Goal: Transaction & Acquisition: Subscribe to service/newsletter

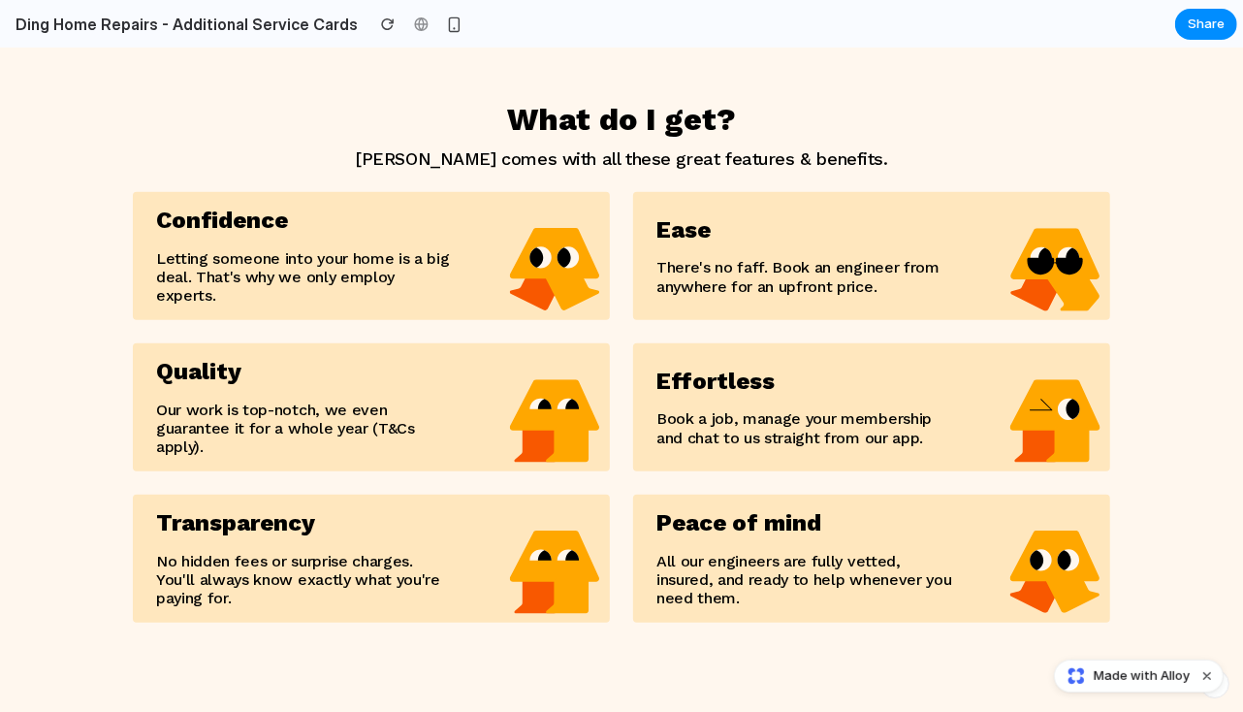
scroll to position [1163, 0]
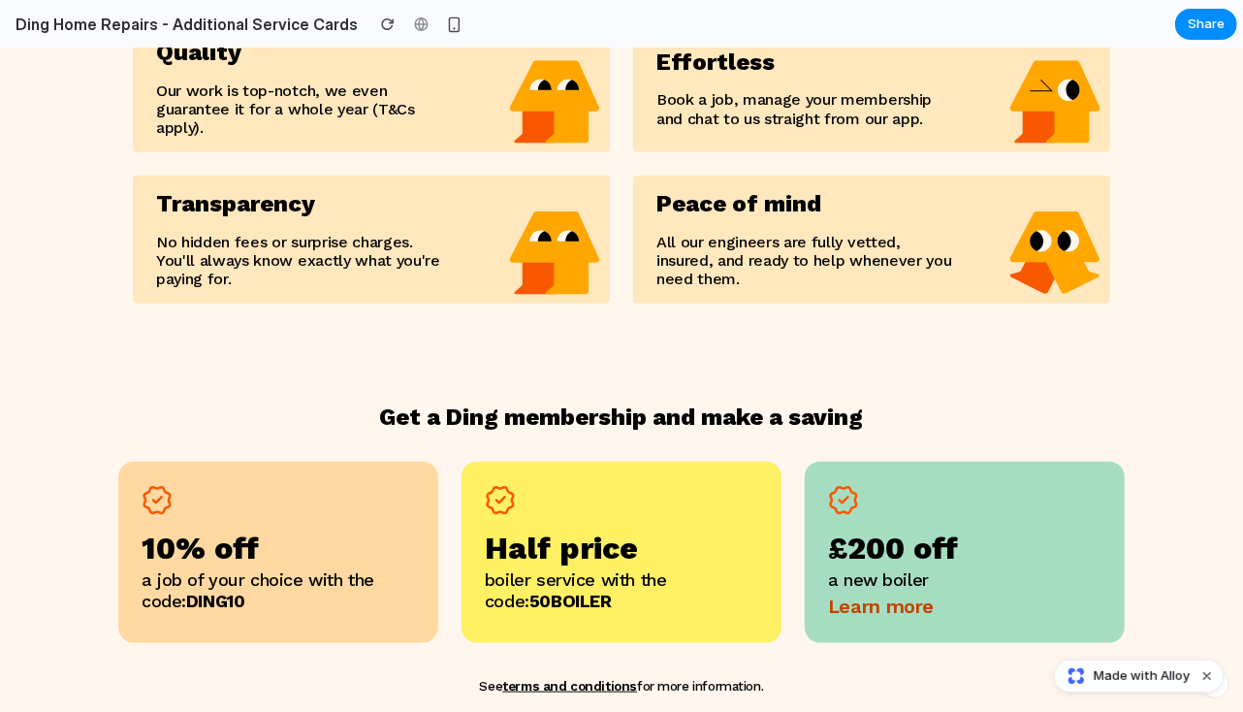
click at [778, 234] on div "Peace of mind All our engineers are fully vetted, insured, and ready to help wh…" at bounding box center [804, 239] width 343 height 128
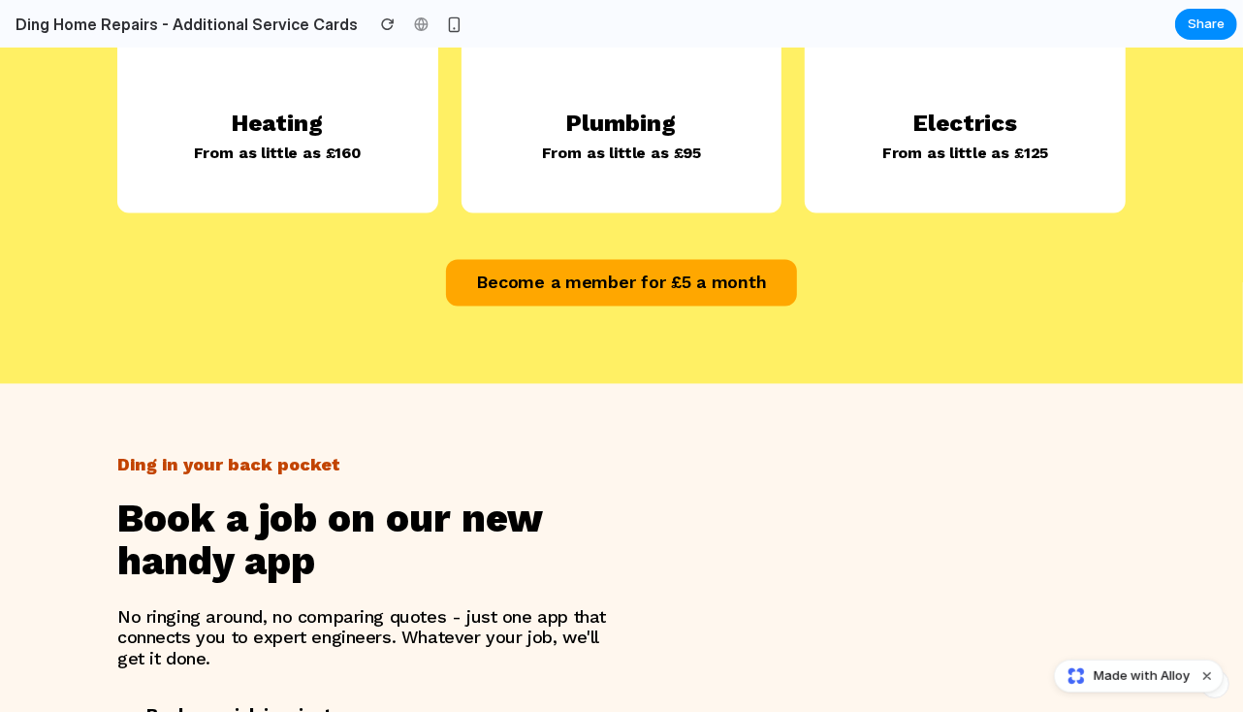
scroll to position [2327, 0]
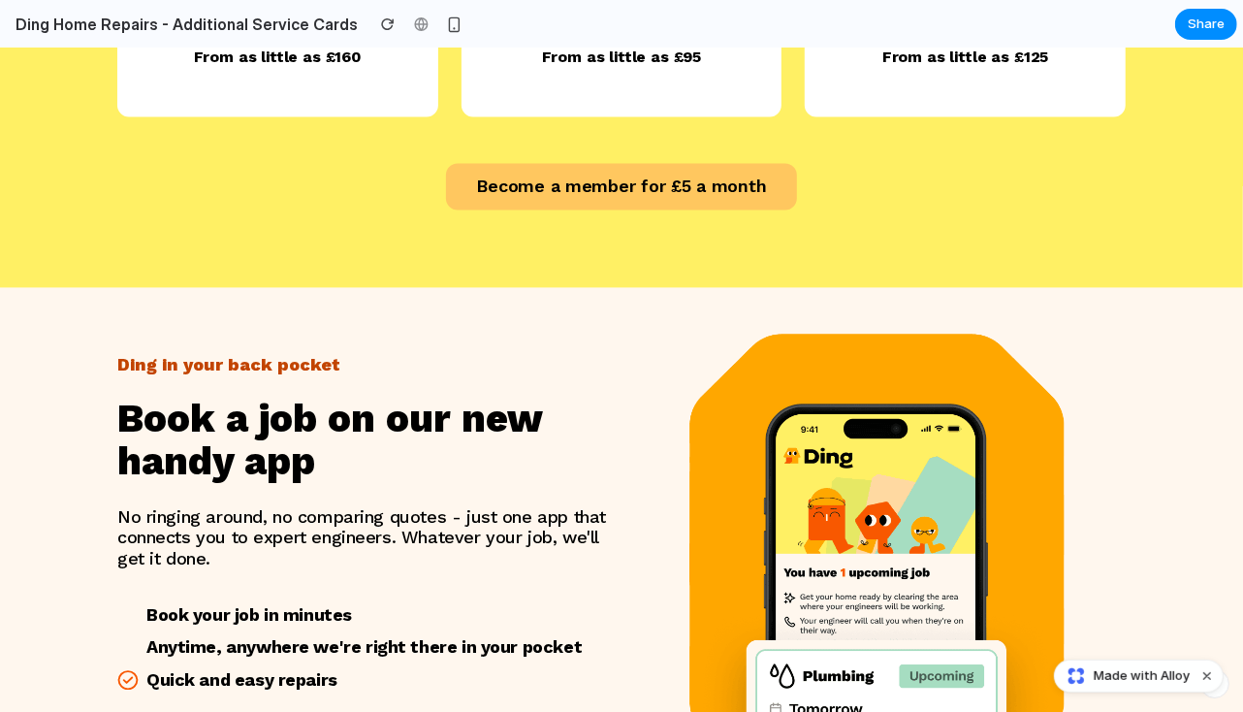
click at [612, 162] on button "Become a member for £5 a month" at bounding box center [622, 185] width 352 height 47
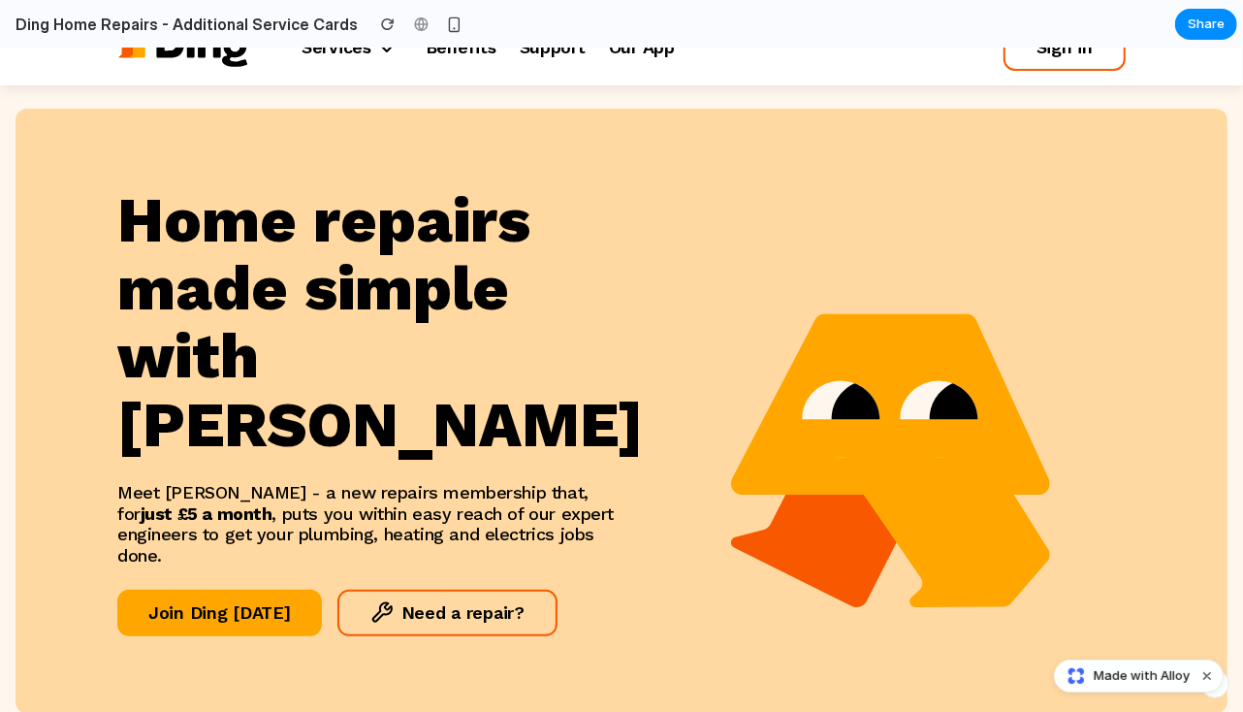
scroll to position [0, 0]
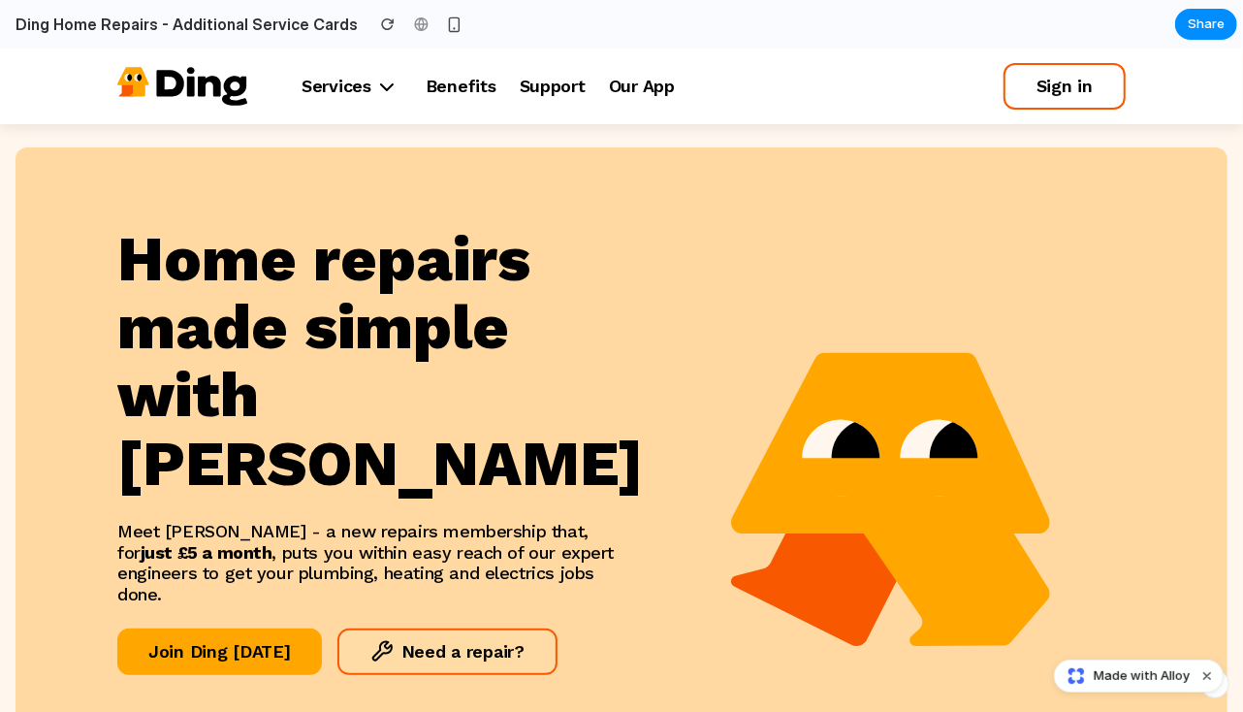
click at [417, 627] on button "Need a repair?" at bounding box center [447, 650] width 220 height 47
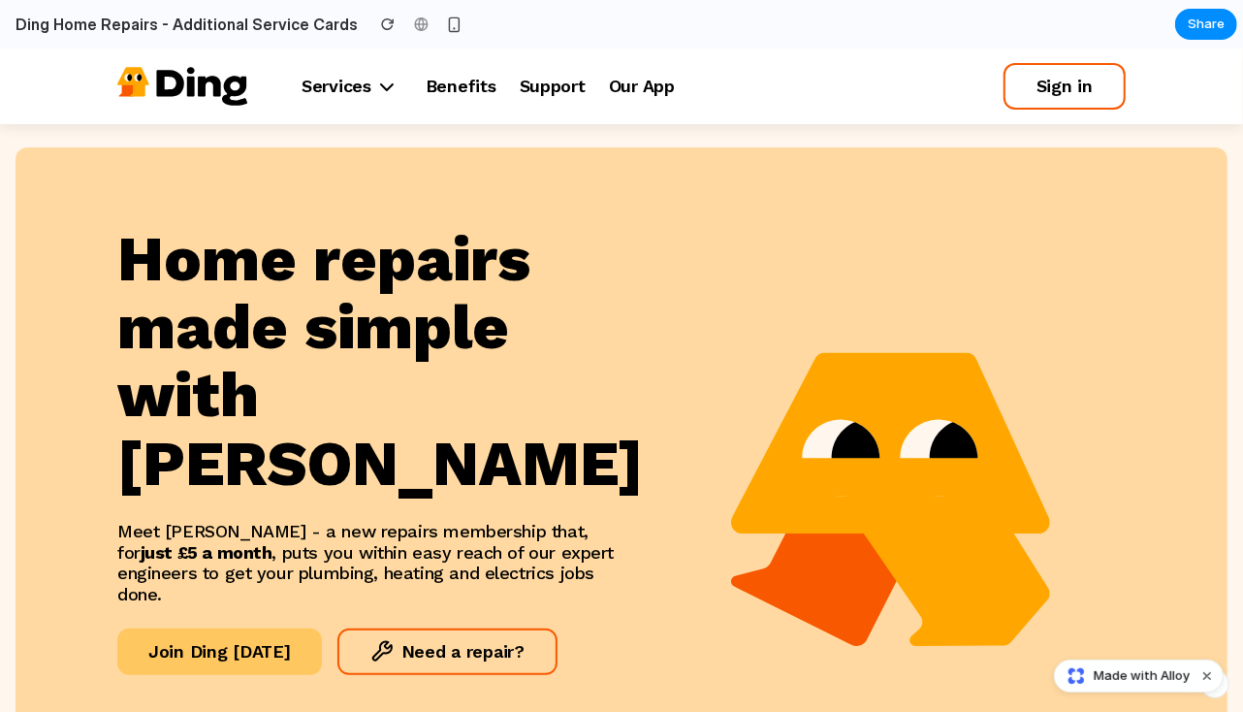
click at [248, 627] on button "Join Ding [DATE]" at bounding box center [219, 650] width 205 height 47
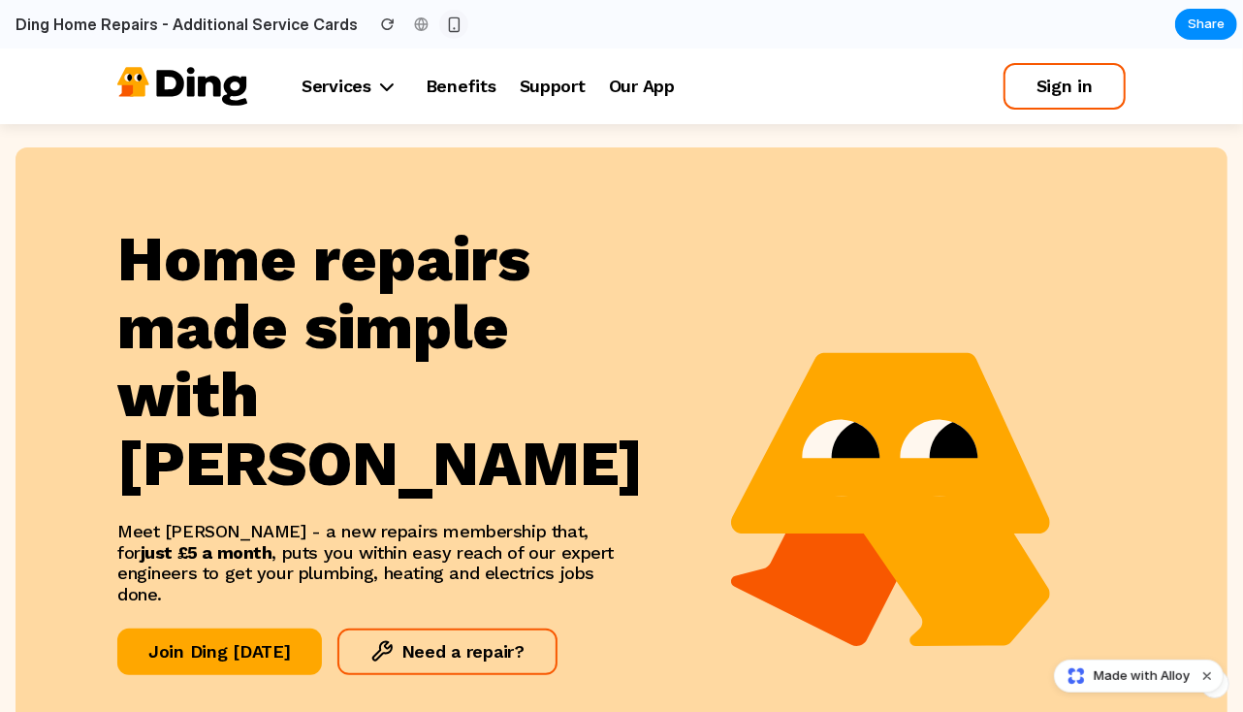
click at [446, 19] on div "button" at bounding box center [454, 24] width 16 height 16
